Goal: Contribute content: Contribute content

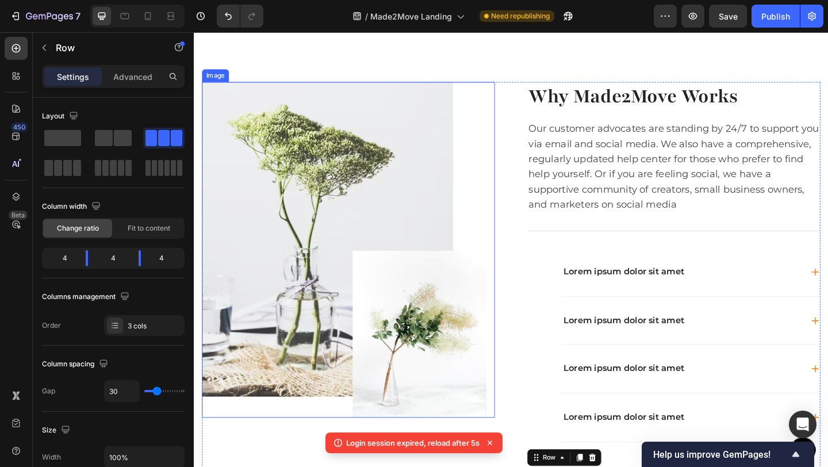
scroll to position [5, 0]
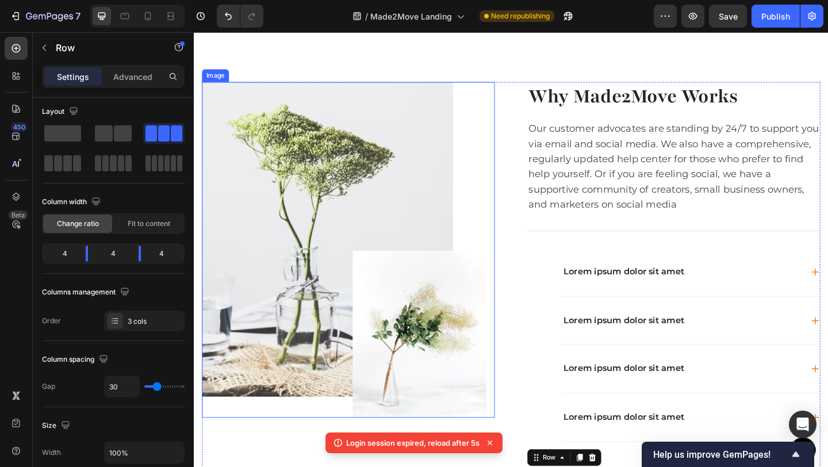
click at [311, 189] on img at bounding box center [356, 268] width 309 height 365
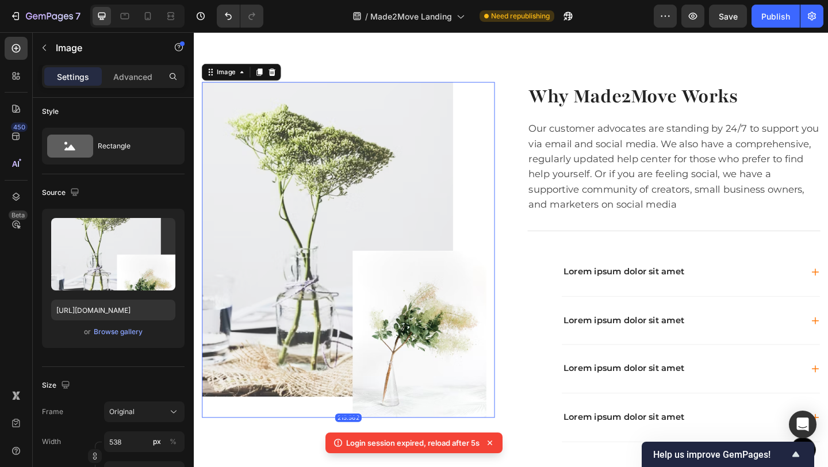
scroll to position [0, 0]
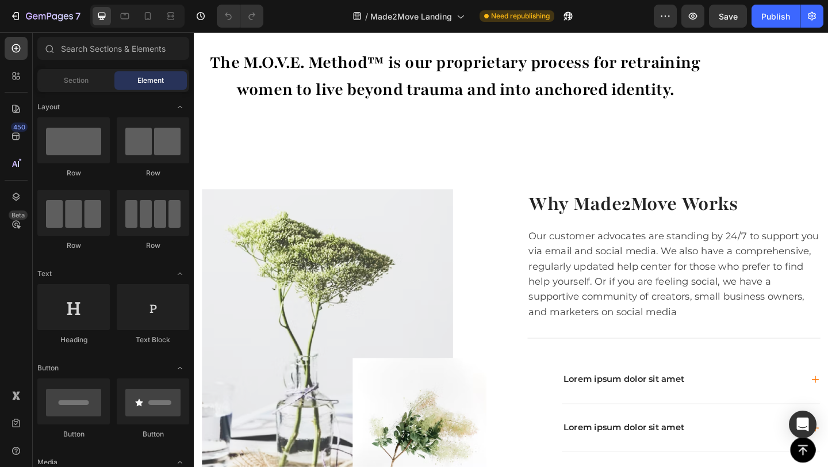
scroll to position [371, 0]
click at [534, 155] on icon at bounding box center [538, 156] width 9 height 9
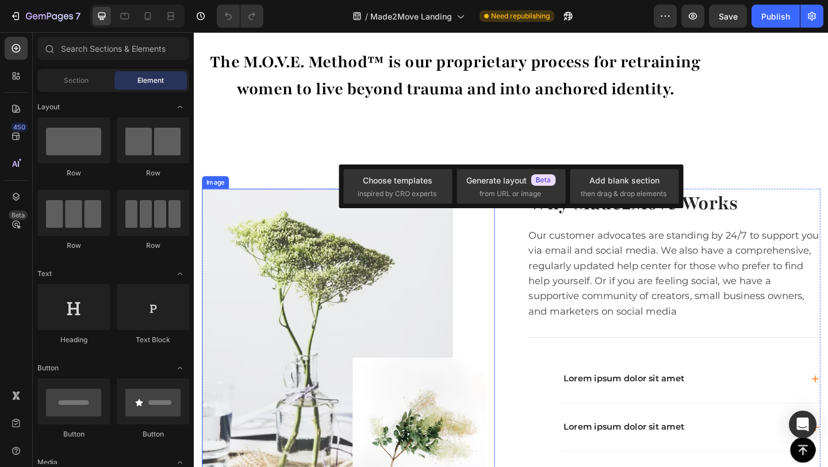
click at [268, 282] on img at bounding box center [356, 384] width 309 height 365
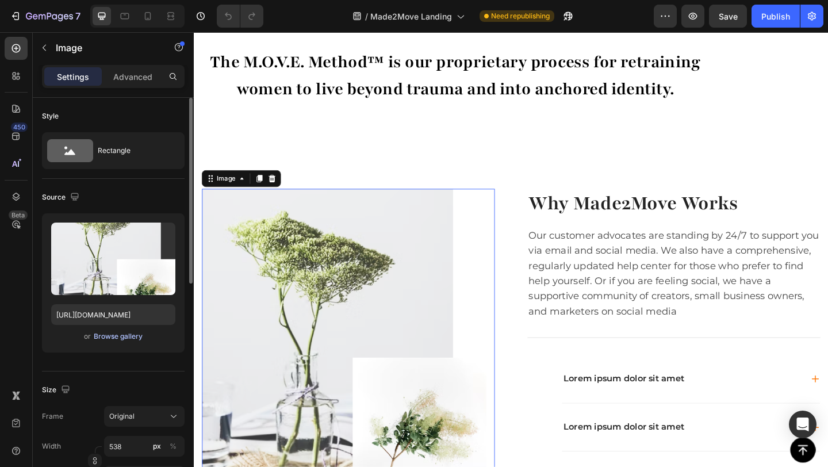
click at [128, 340] on div "Browse gallery" at bounding box center [118, 336] width 49 height 10
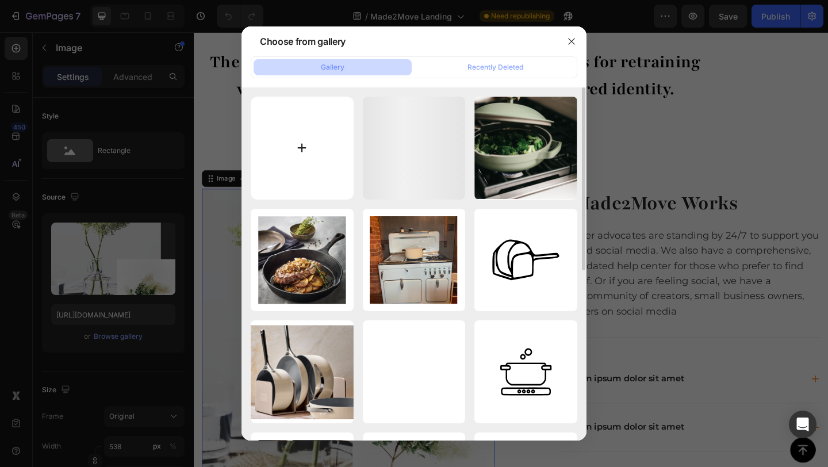
click at [293, 143] on input "file" at bounding box center [302, 148] width 103 height 103
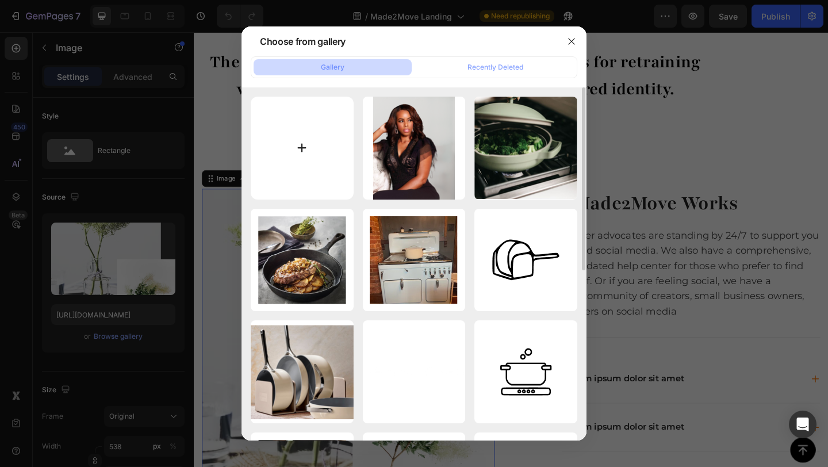
type input "C:\fakepath\Move infographic (1080 x 1080 px).png"
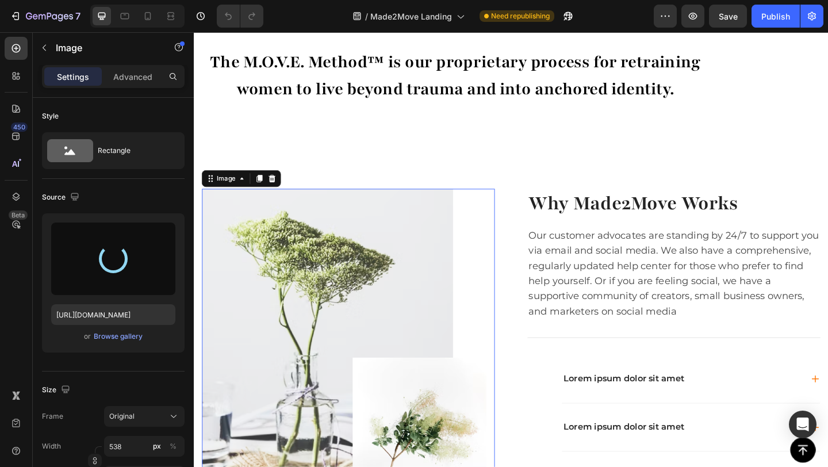
type input "[URL][DOMAIN_NAME]"
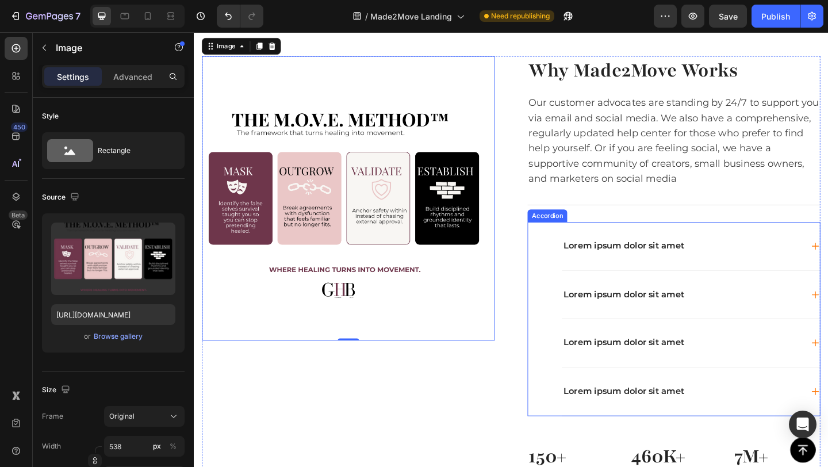
scroll to position [527, 0]
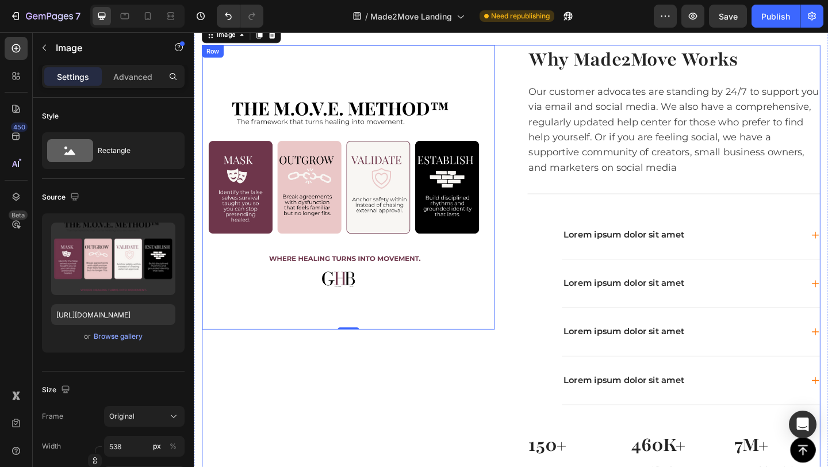
click at [458, 400] on div "Image 215.562" at bounding box center [361, 290] width 319 height 489
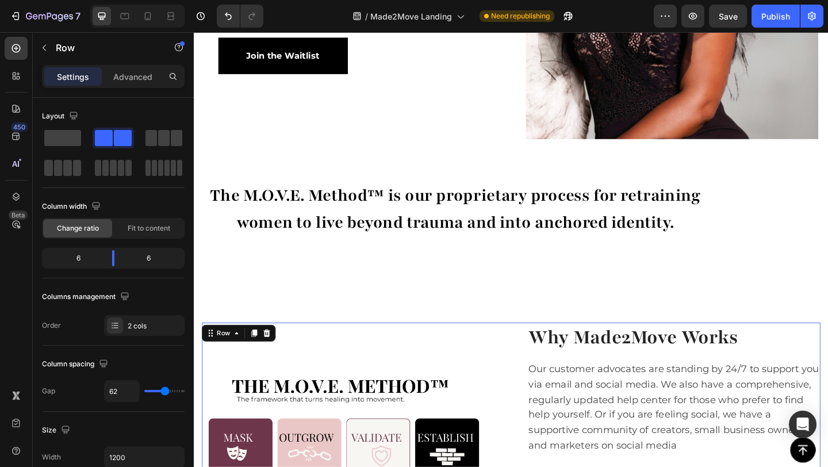
scroll to position [221, 0]
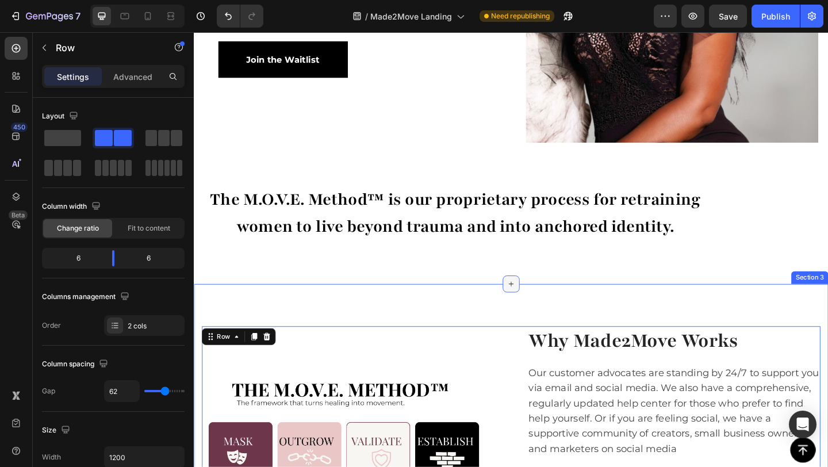
click at [536, 305] on icon at bounding box center [538, 305] width 9 height 9
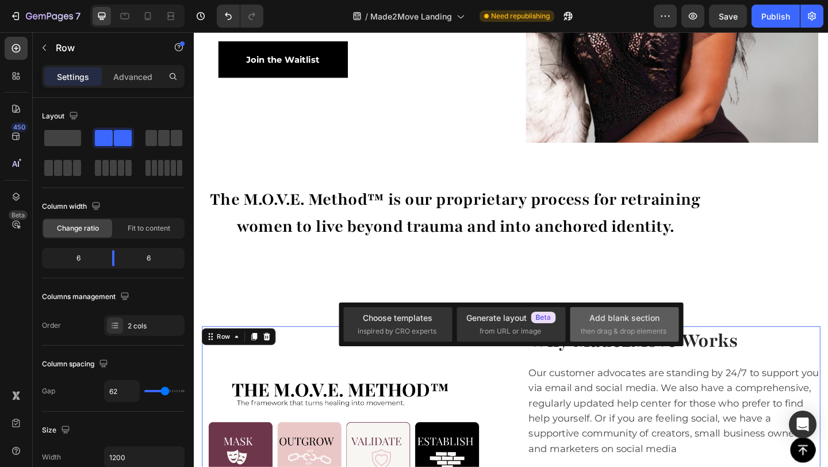
click at [611, 328] on span "then drag & drop elements" at bounding box center [624, 331] width 86 height 10
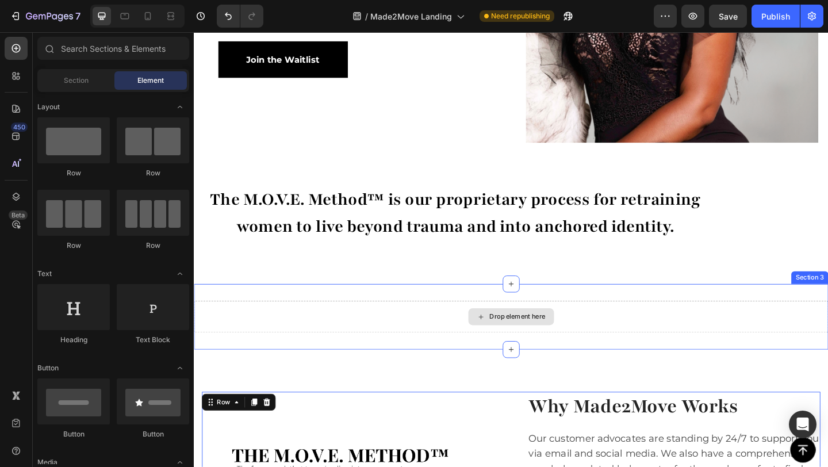
click at [523, 336] on div "Drop element here" at bounding box center [538, 341] width 93 height 18
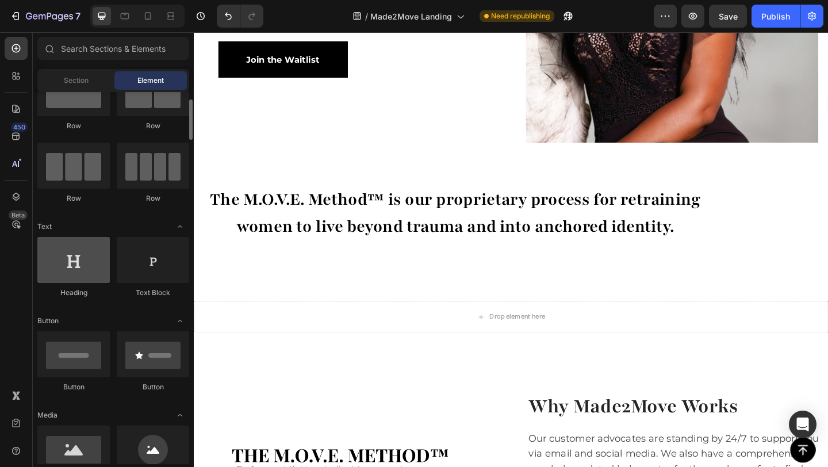
scroll to position [240, 0]
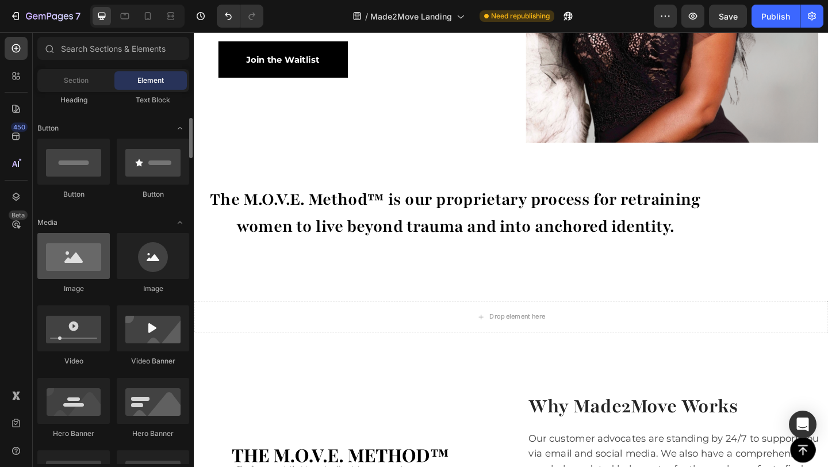
click at [90, 273] on div at bounding box center [73, 256] width 72 height 46
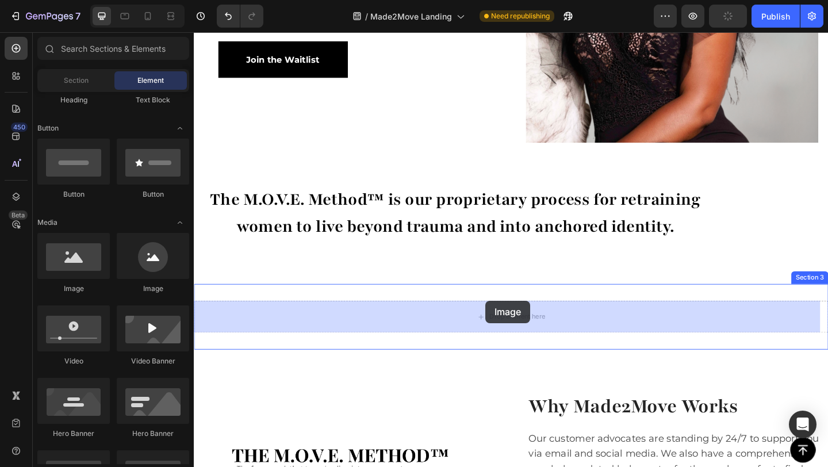
drag, startPoint x: 284, startPoint y: 305, endPoint x: 511, endPoint y: 324, distance: 228.6
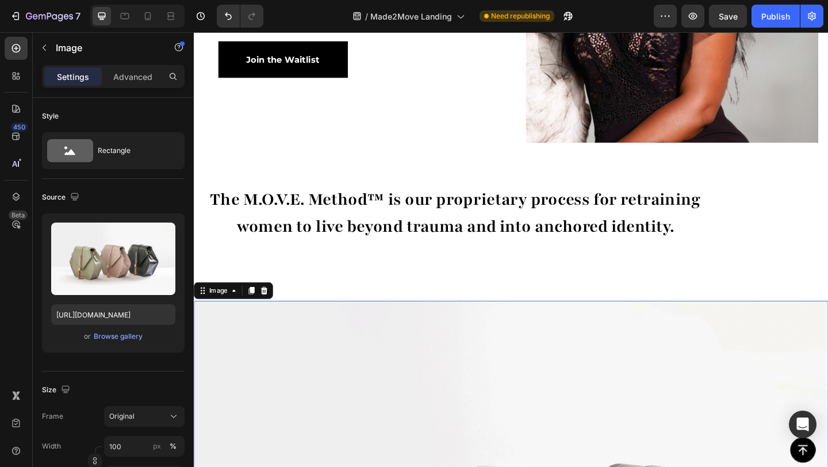
scroll to position [468, 0]
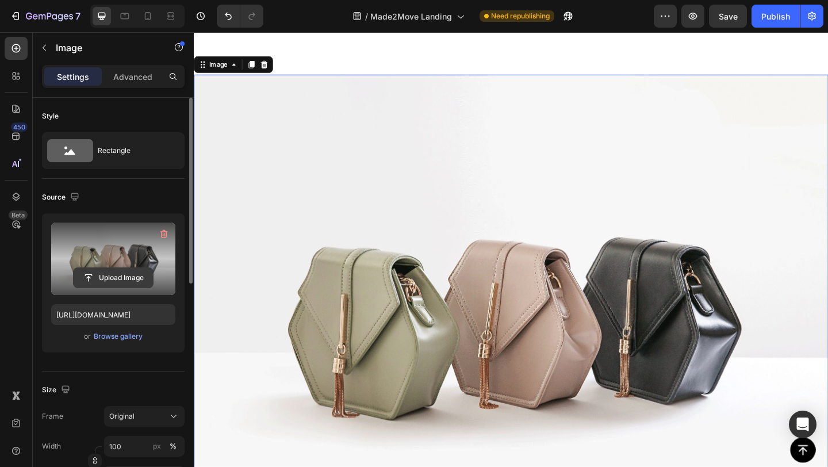
click at [137, 277] on input "file" at bounding box center [113, 278] width 79 height 20
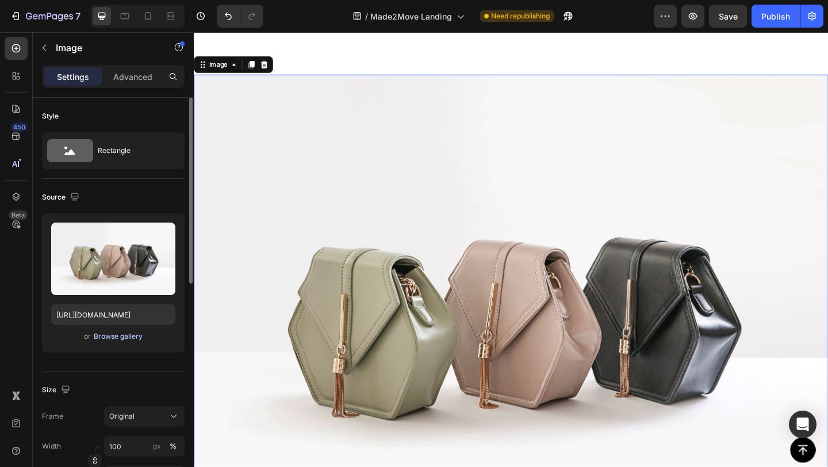
click at [108, 336] on div "Browse gallery" at bounding box center [118, 336] width 49 height 10
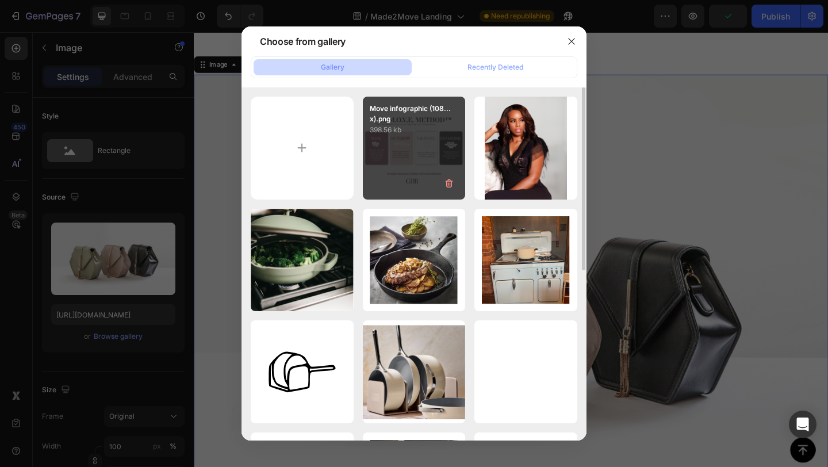
click at [383, 158] on div "Move infographic (108...x).png 398.56 kb" at bounding box center [414, 148] width 103 height 103
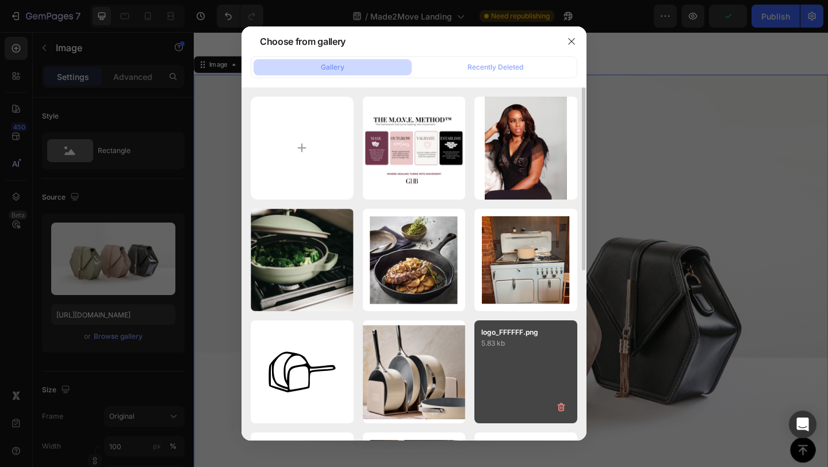
type input "[URL][DOMAIN_NAME]"
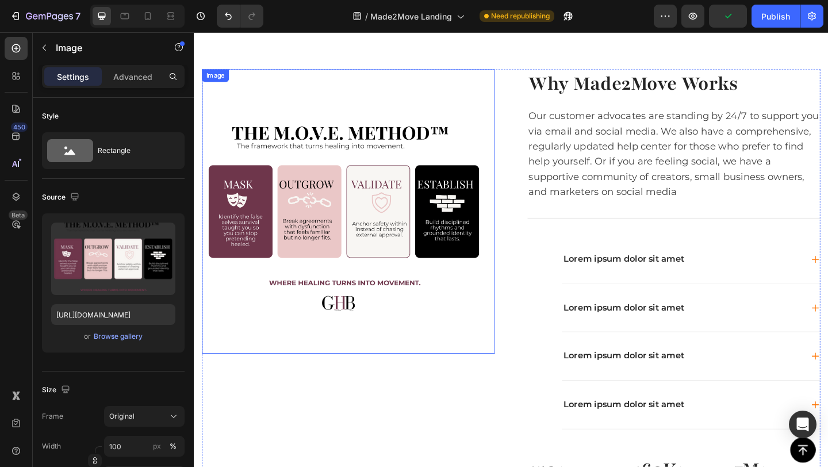
scroll to position [1158, 0]
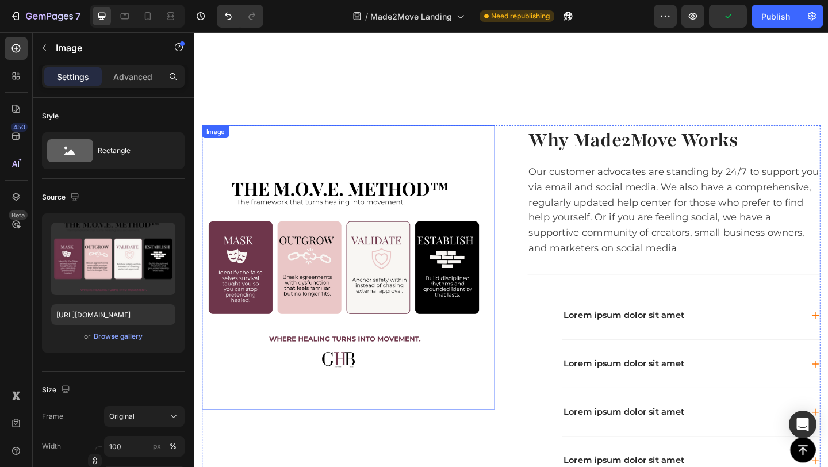
click at [385, 159] on img at bounding box center [356, 287] width 309 height 309
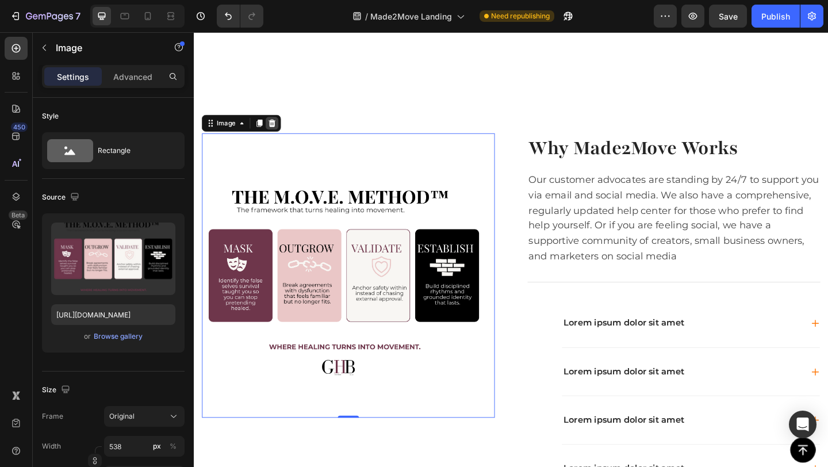
click at [284, 124] on div at bounding box center [279, 131] width 14 height 14
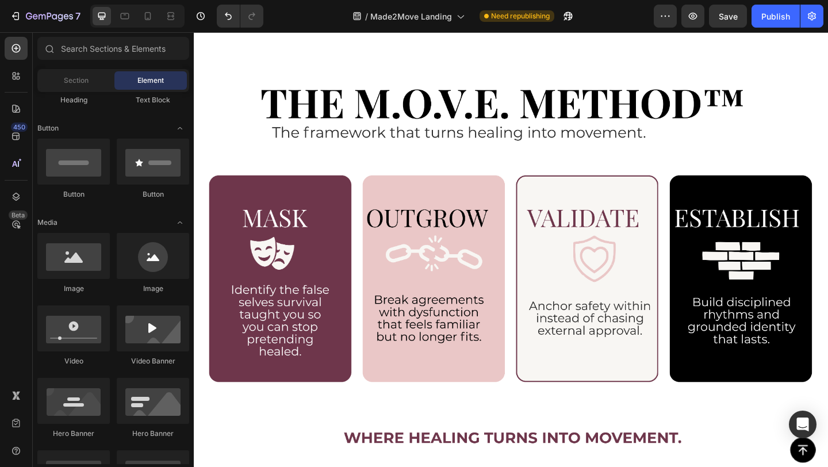
scroll to position [759, 0]
